Goal: Task Accomplishment & Management: Manage account settings

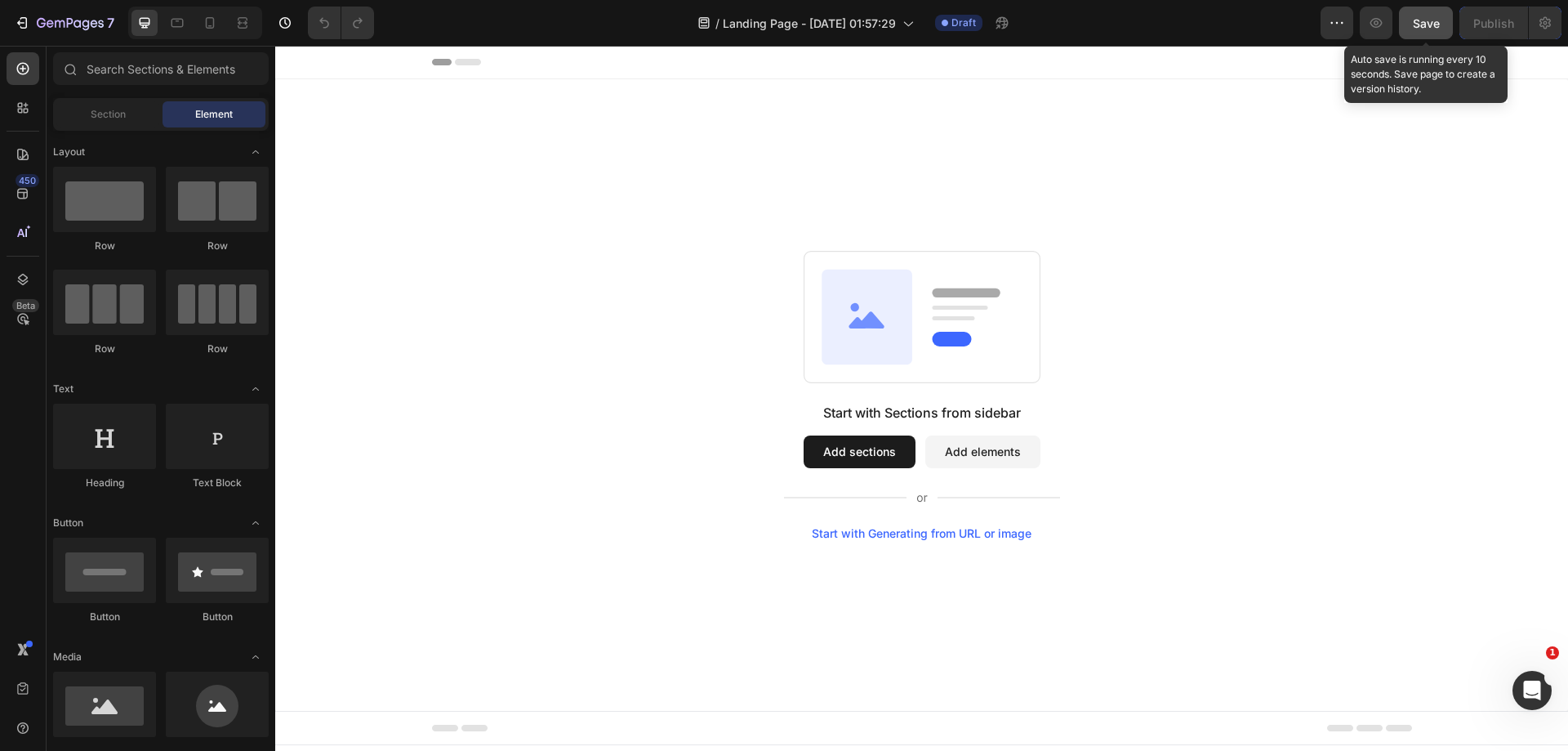
click at [1434, 25] on span "Save" at bounding box center [1426, 23] width 27 height 14
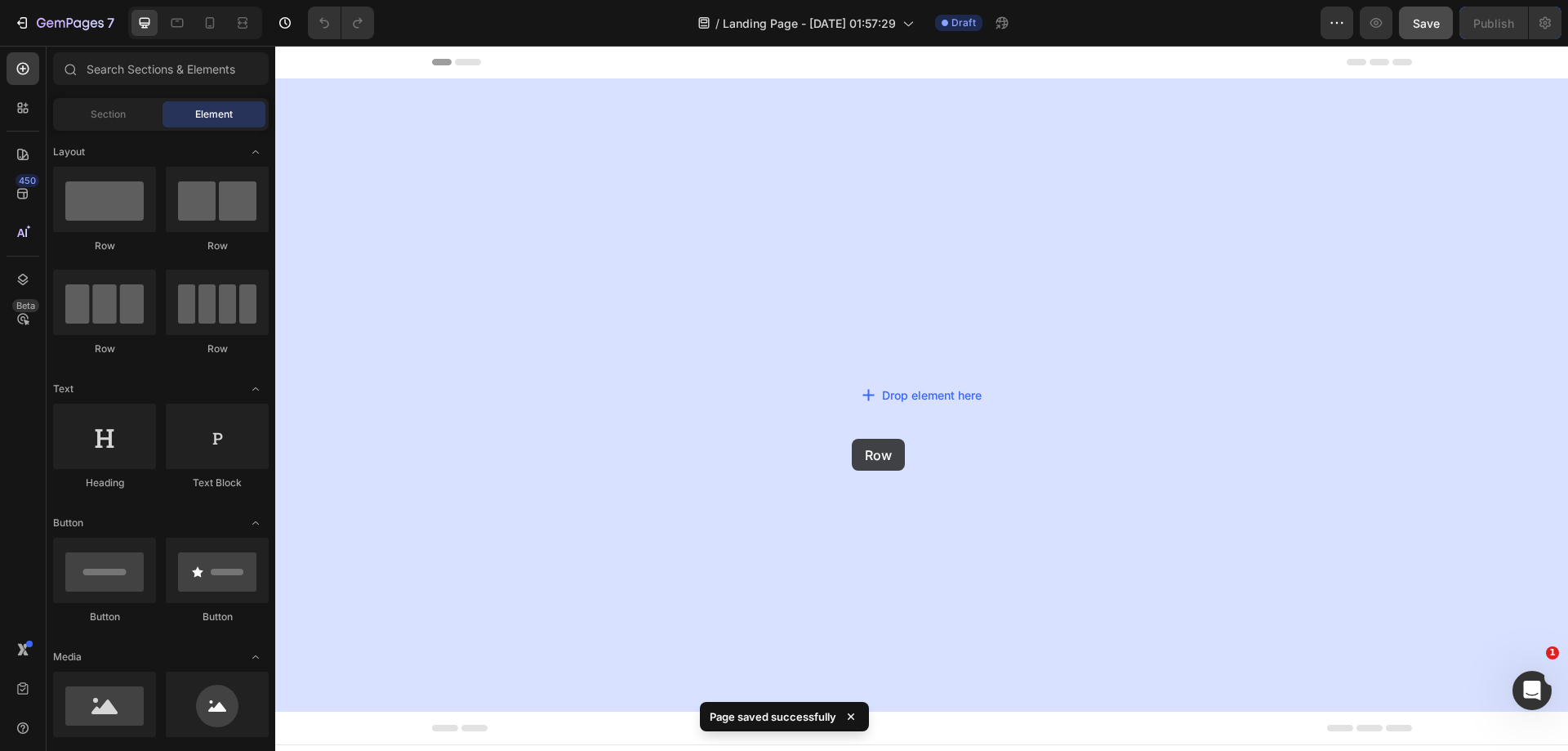
drag, startPoint x: 398, startPoint y: 262, endPoint x: 855, endPoint y: 439, distance: 490.1
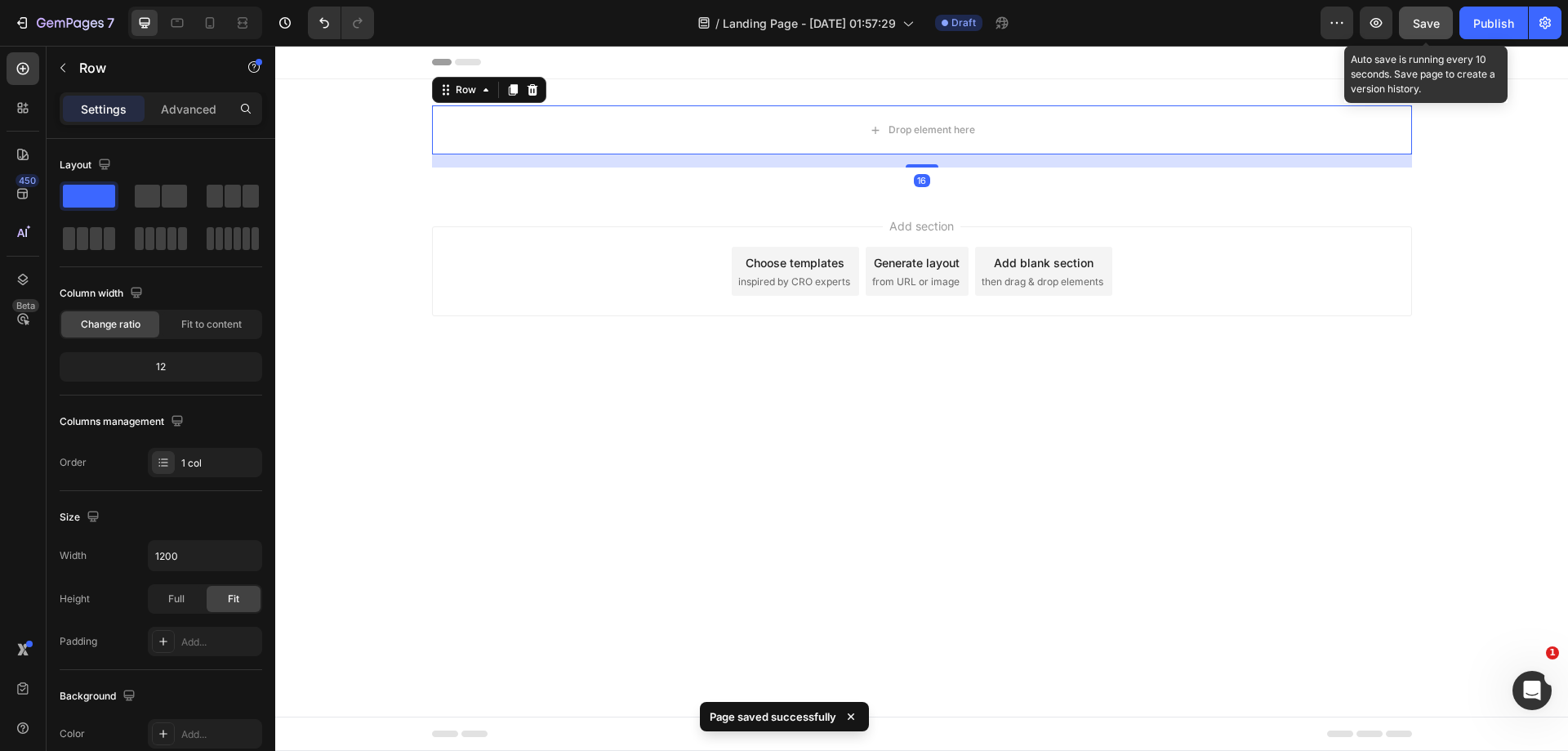
click at [1423, 25] on span "Save" at bounding box center [1426, 23] width 27 height 14
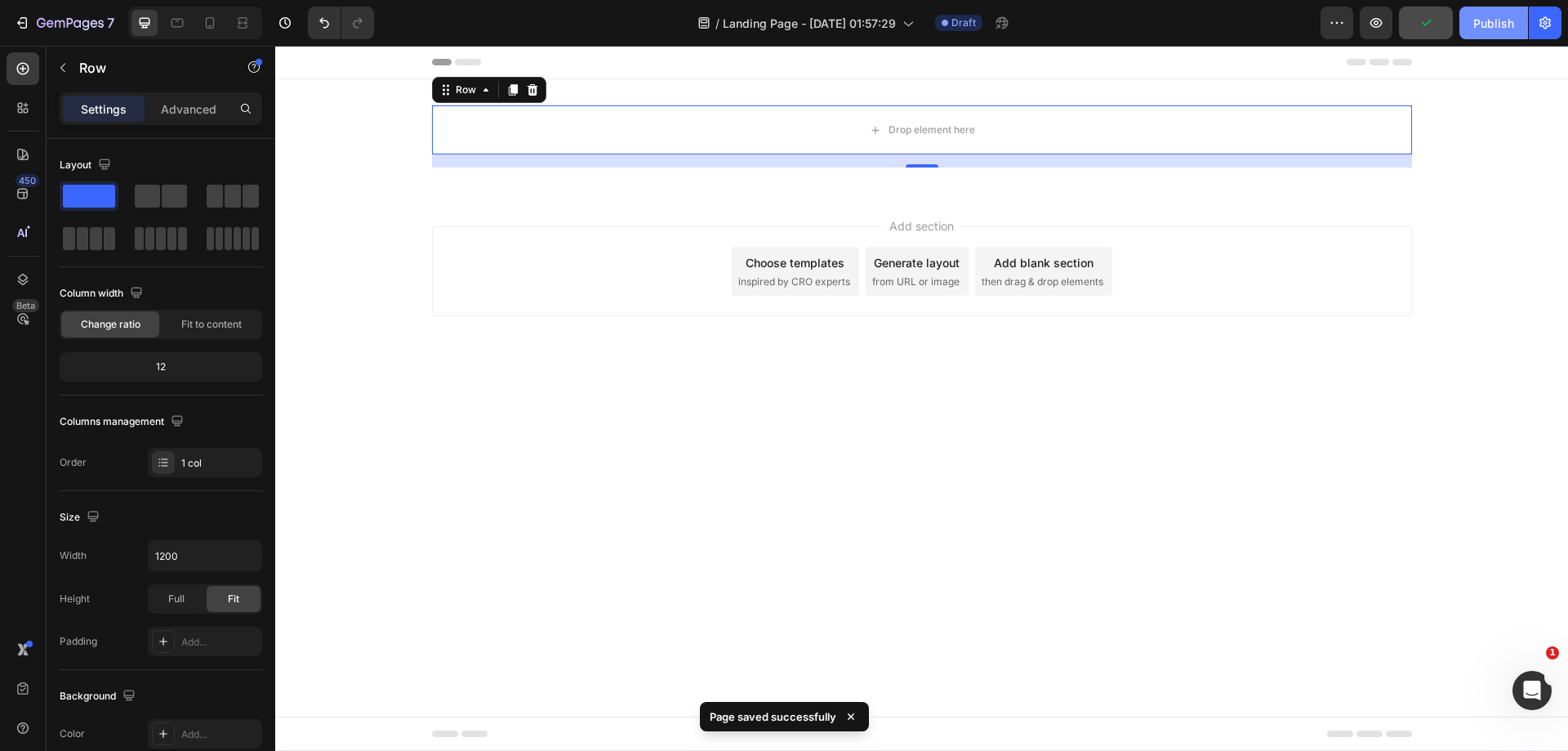
click at [1486, 29] on div "Publish" at bounding box center [1494, 23] width 41 height 17
click at [1544, 27] on icon "button" at bounding box center [1545, 23] width 12 height 12
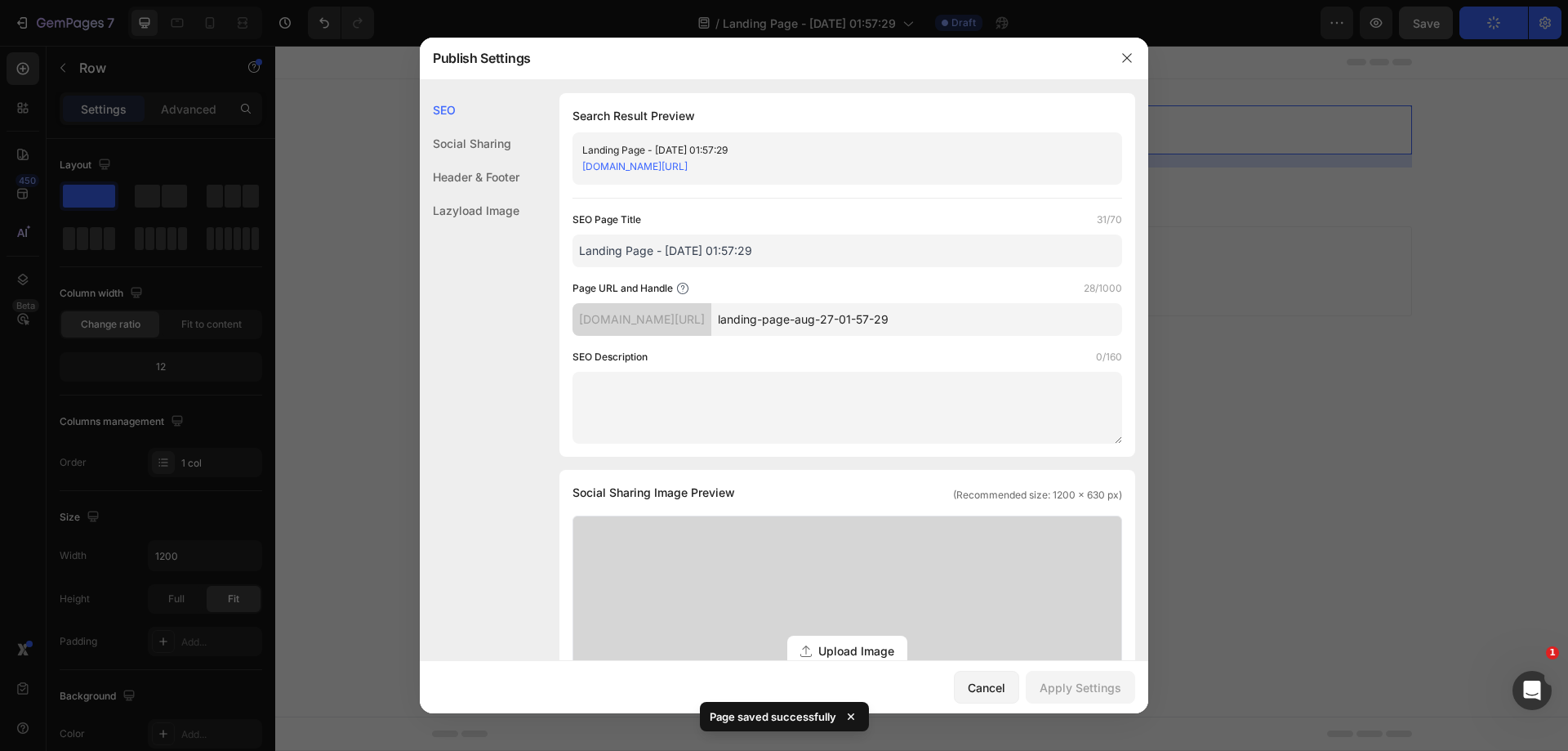
drag, startPoint x: 993, startPoint y: 317, endPoint x: 762, endPoint y: 311, distance: 231.1
click at [762, 311] on div "[DOMAIN_NAME][URL] landing-page-aug-27-01-57-29" at bounding box center [847, 319] width 549 height 33
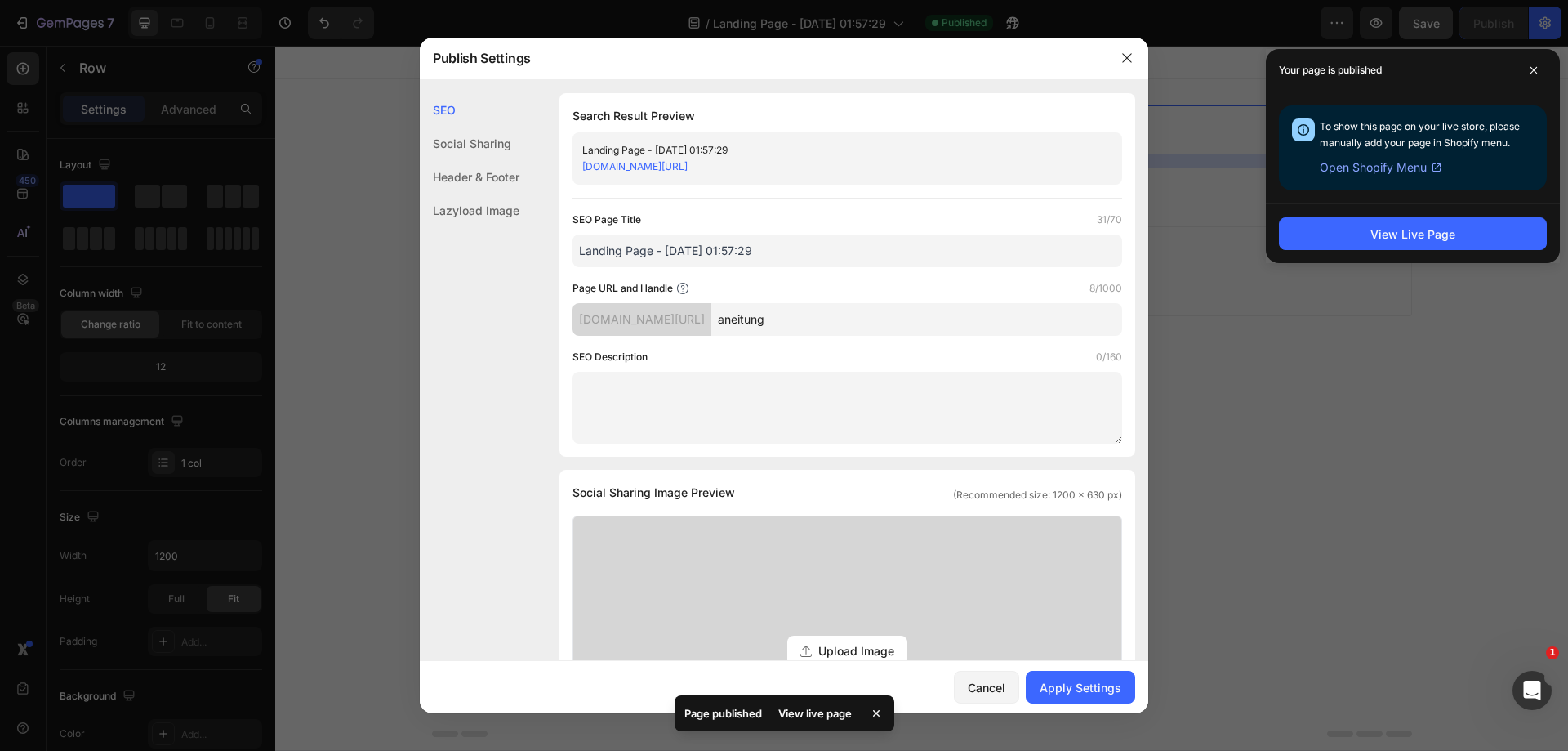
click at [818, 321] on input "aneitung" at bounding box center [916, 319] width 411 height 33
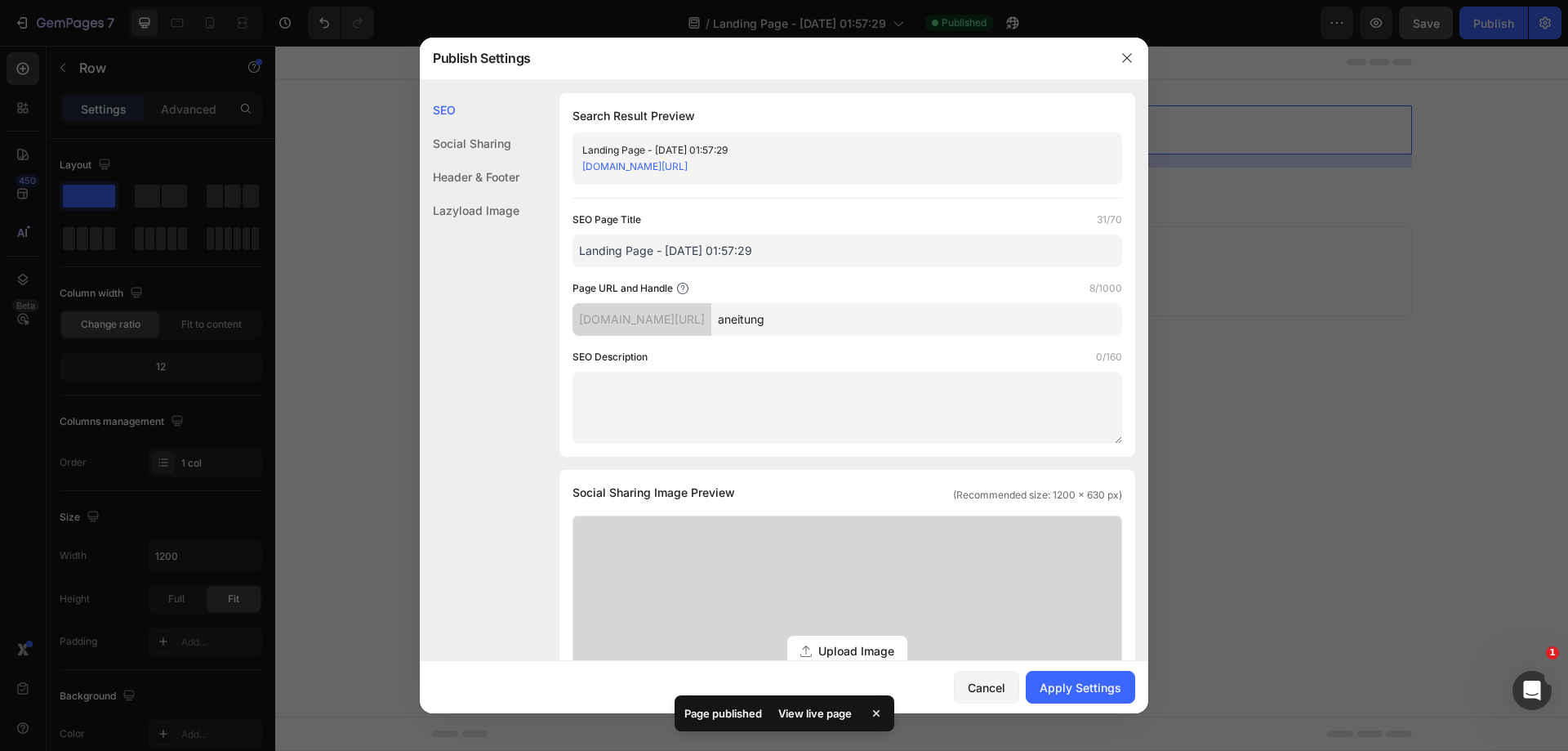
click at [818, 321] on input "aneitung" at bounding box center [916, 319] width 411 height 33
click at [787, 321] on input "Anleitung" at bounding box center [916, 319] width 411 height 33
type input "anleitung"
click at [1069, 681] on div "Apply Settings" at bounding box center [1080, 687] width 82 height 17
click at [1128, 60] on icon "button" at bounding box center [1127, 58] width 13 height 13
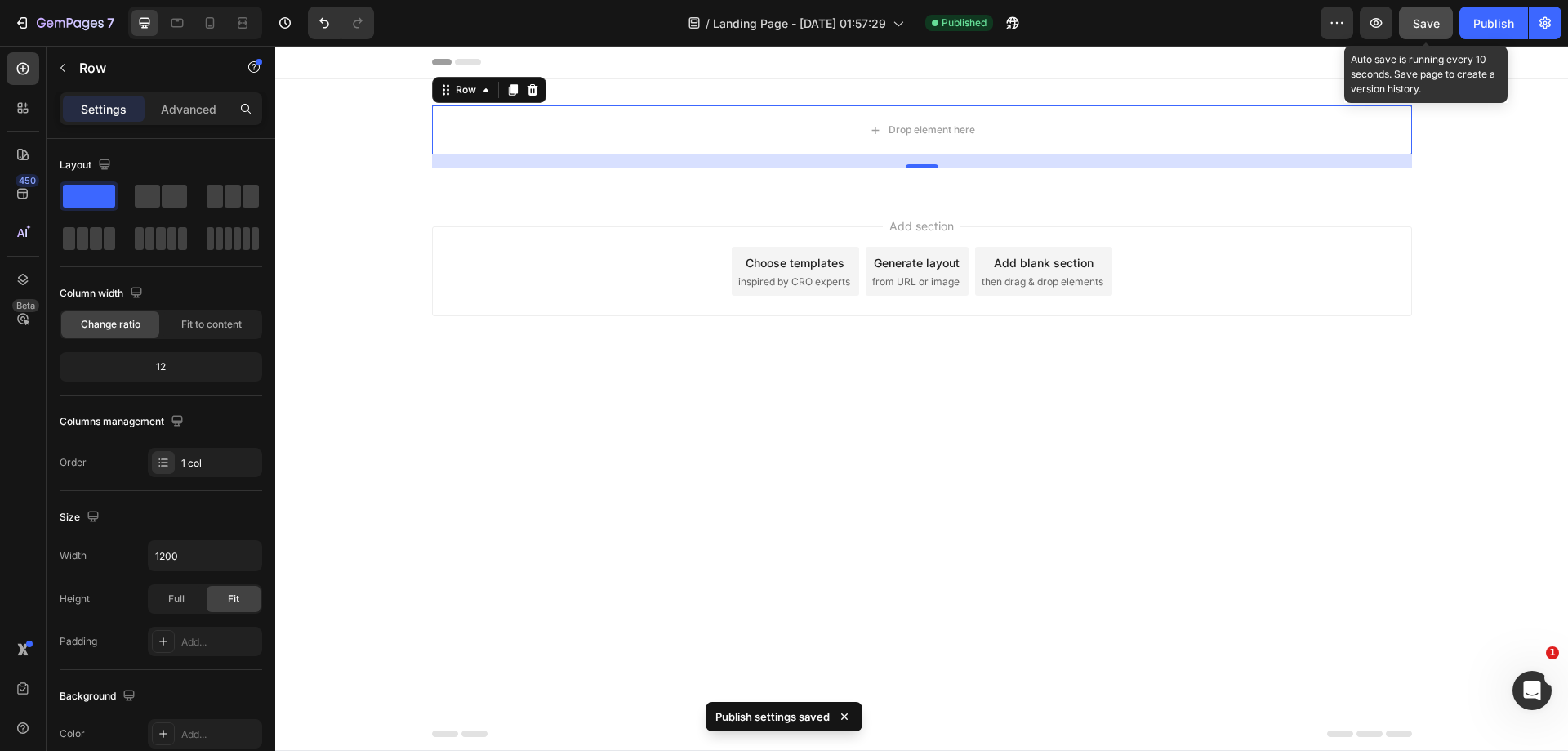
click at [1424, 27] on span "Save" at bounding box center [1426, 23] width 27 height 14
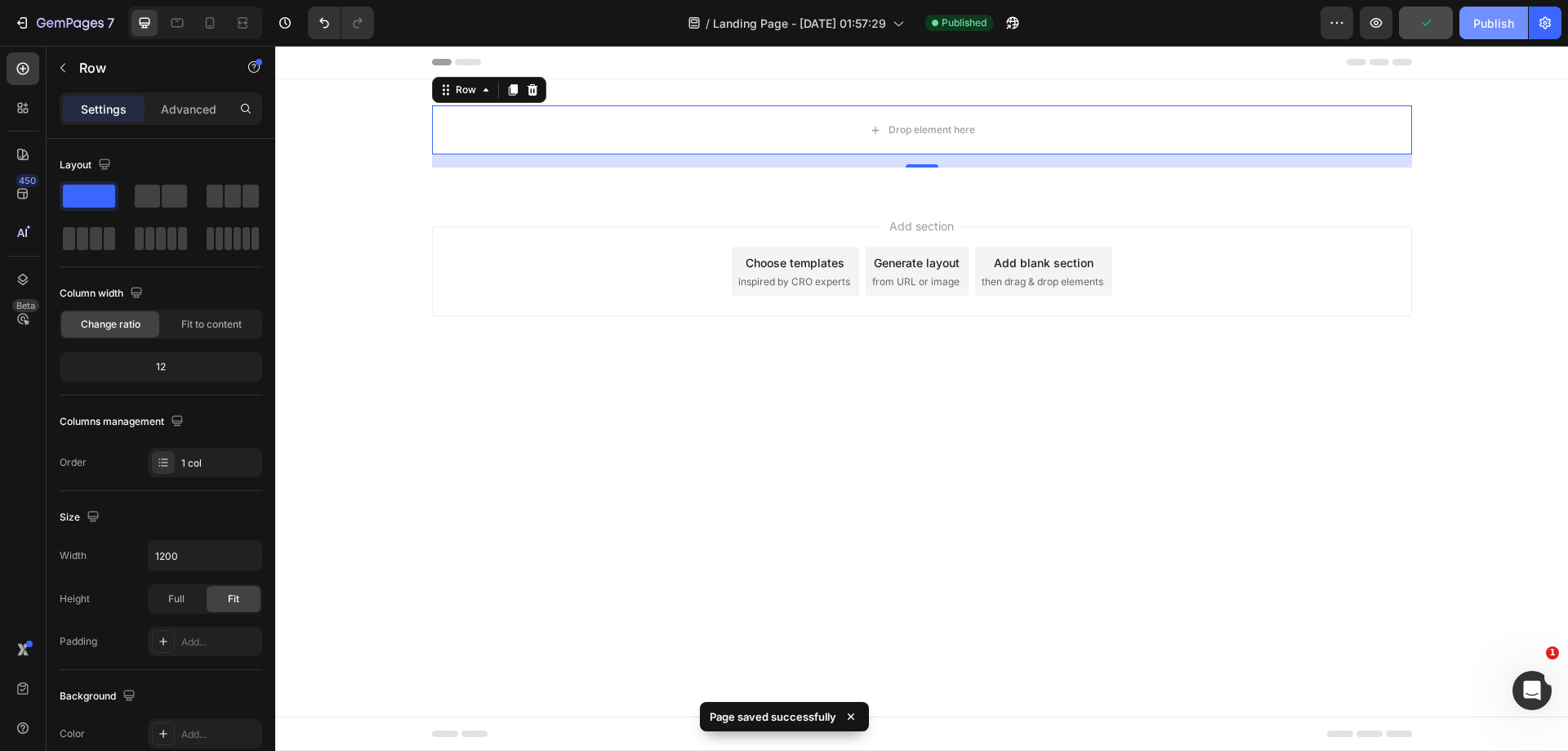
click at [1479, 33] on button "Publish" at bounding box center [1493, 23] width 68 height 33
click at [1014, 23] on icon "button" at bounding box center [1013, 23] width 16 height 17
